Goal: Entertainment & Leisure: Consume media (video, audio)

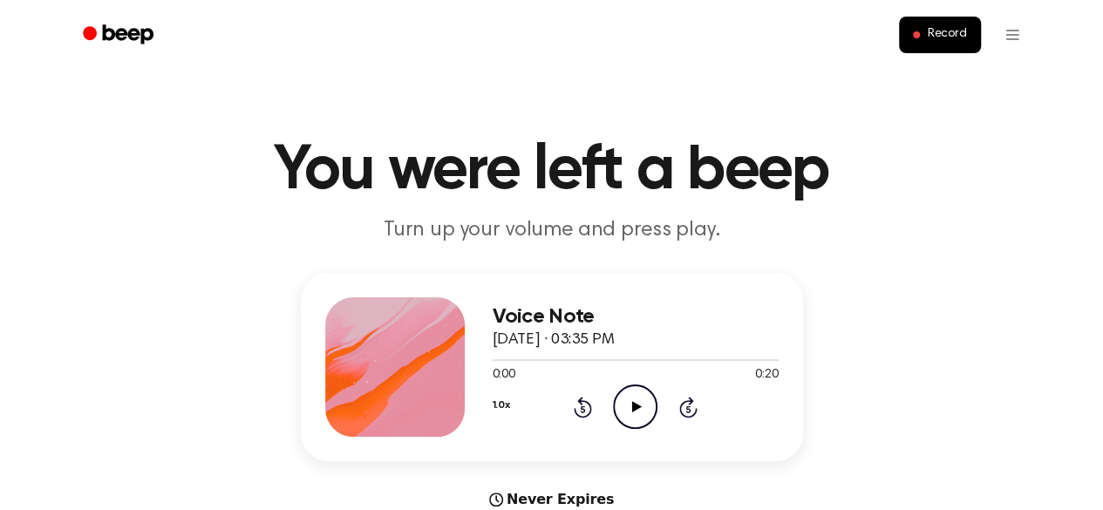
click at [631, 399] on icon "Play Audio" at bounding box center [635, 407] width 44 height 44
click at [635, 416] on icon "Play Audio" at bounding box center [635, 407] width 44 height 44
click at [626, 409] on icon "Pause Audio" at bounding box center [635, 407] width 44 height 44
